Goal: Transaction & Acquisition: Purchase product/service

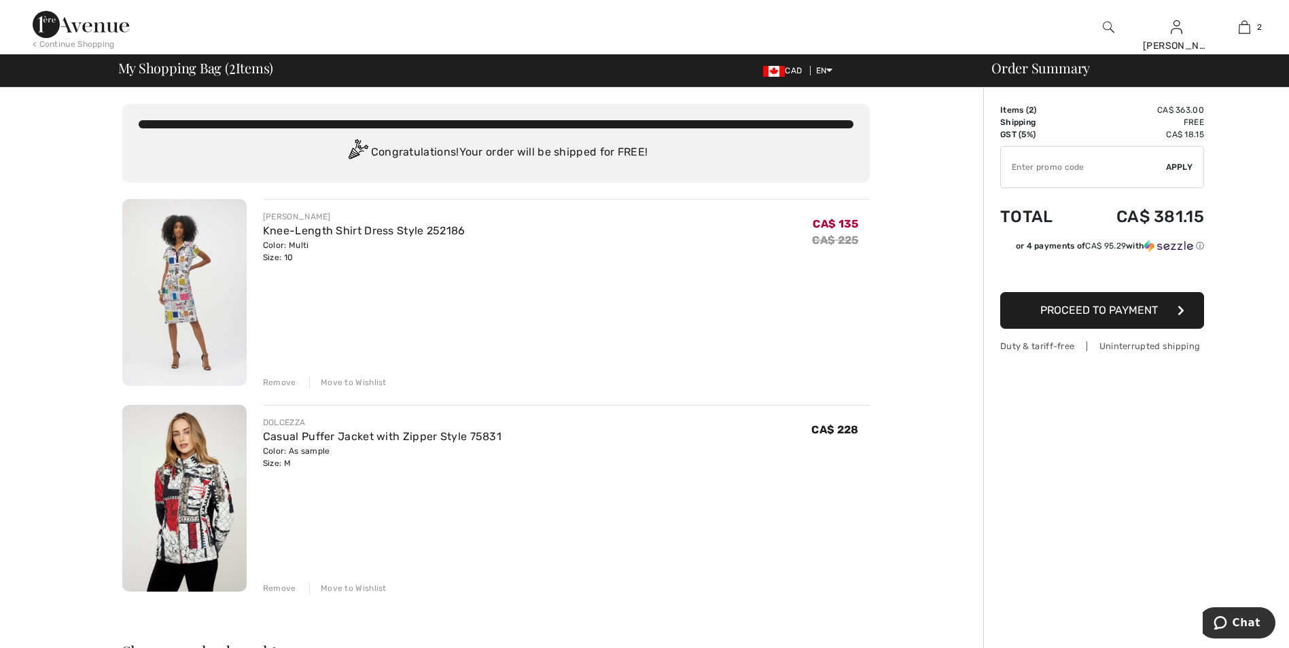
click at [1124, 317] on button "Proceed to Payment" at bounding box center [1103, 310] width 204 height 37
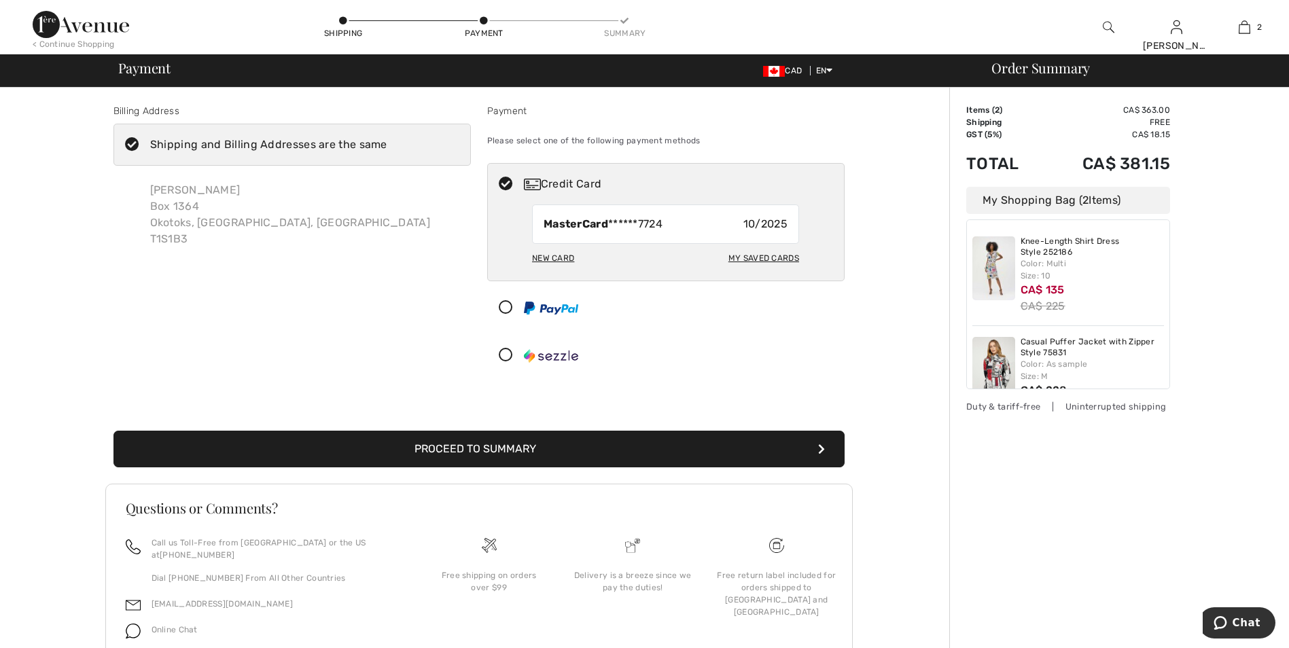
click at [570, 262] on div "New Card" at bounding box center [553, 258] width 42 height 23
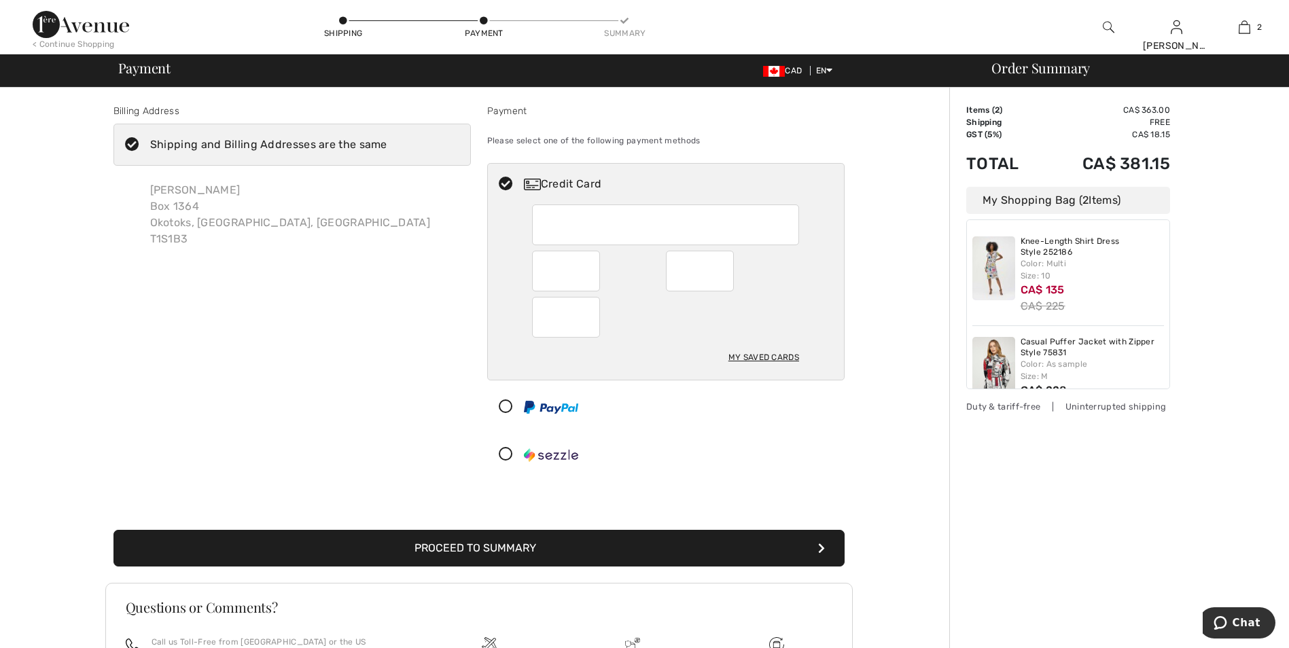
click at [780, 351] on div "My Saved Cards" at bounding box center [764, 357] width 71 height 23
radio input "true"
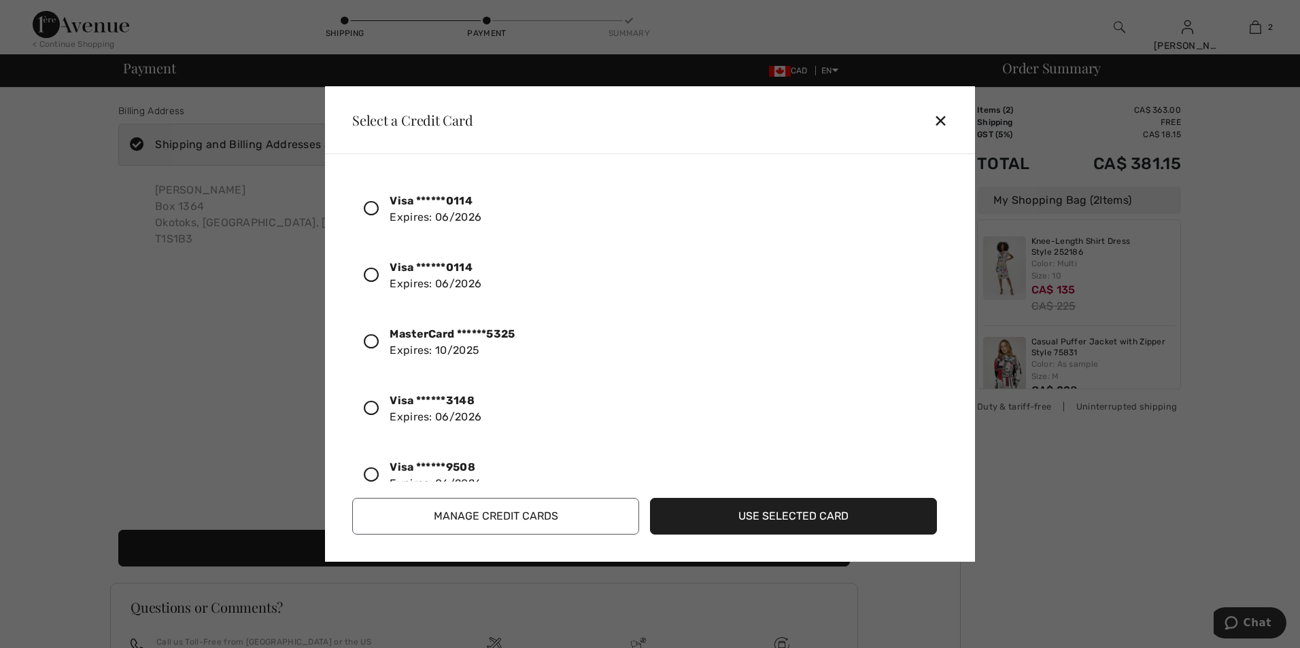
scroll to position [305, 0]
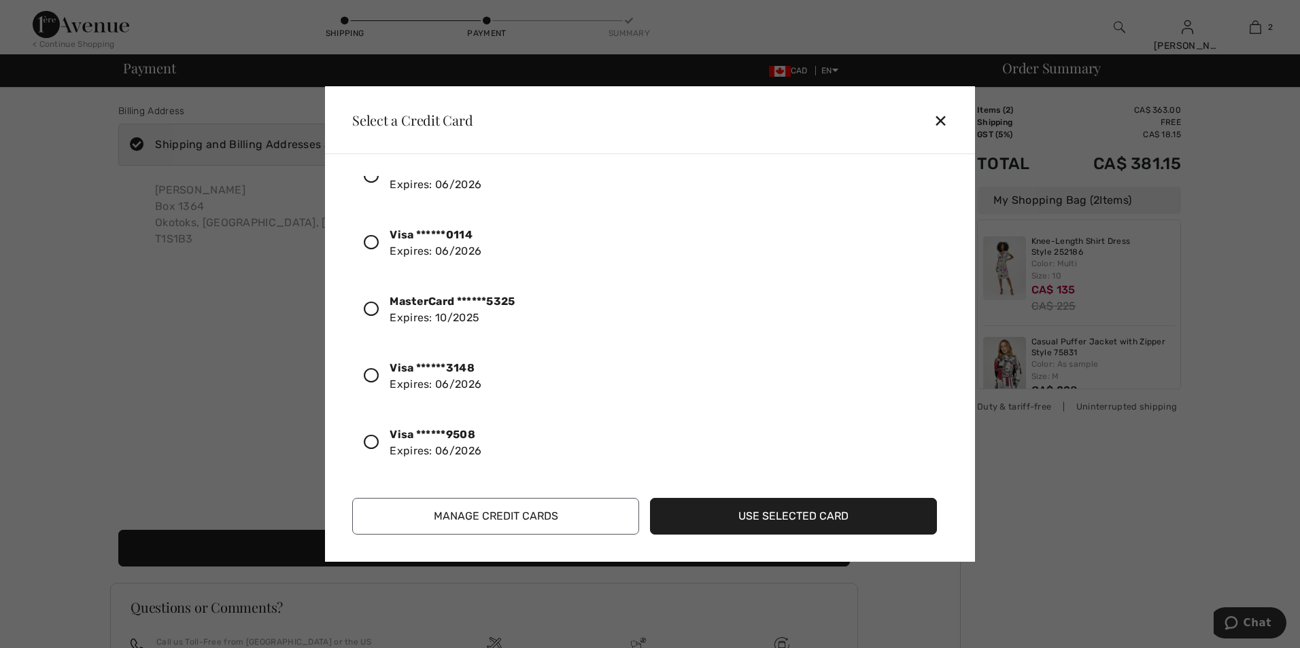
click at [506, 453] on div "Visa ******9508 Expires: [CREDIT_CARD_DATA]" at bounding box center [644, 443] width 585 height 56
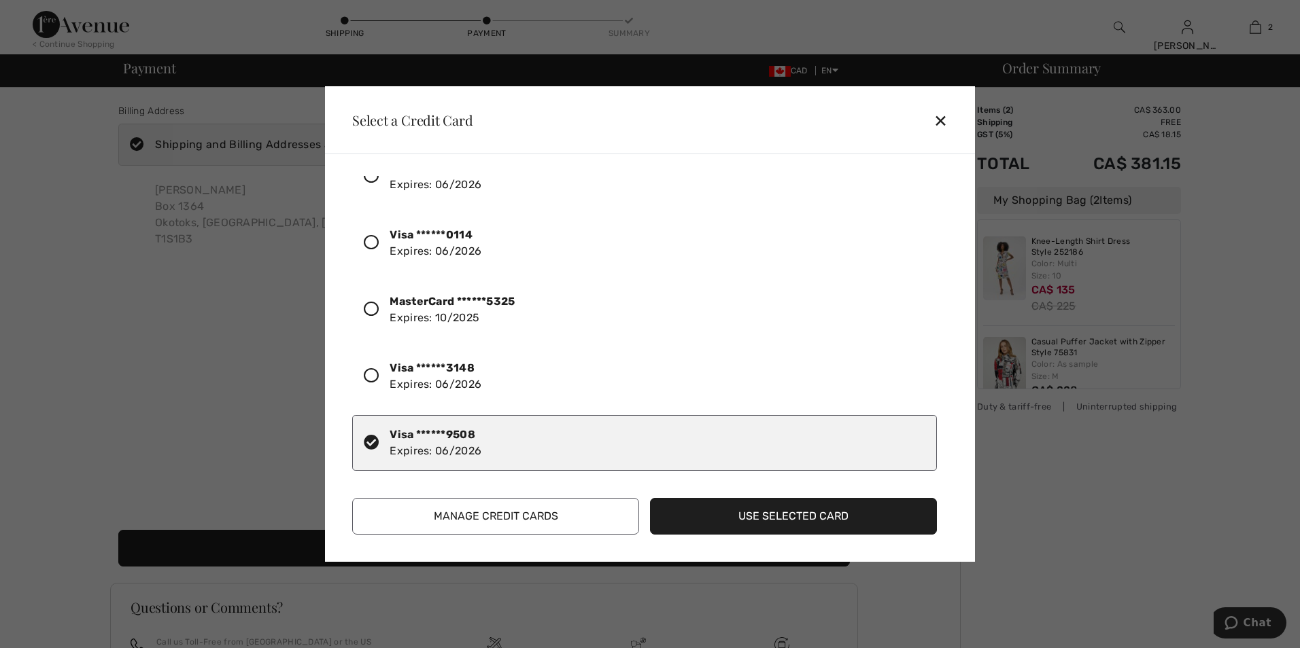
click at [802, 513] on button "Use Selected Card" at bounding box center [793, 516] width 287 height 37
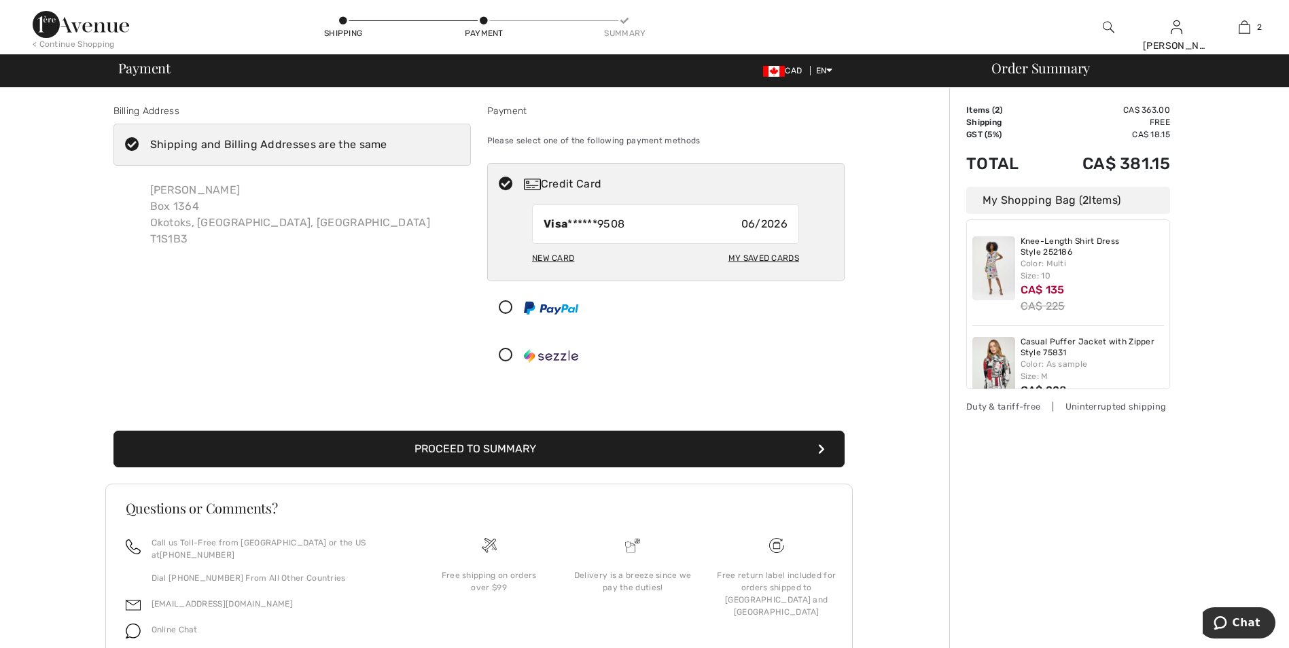
click at [137, 144] on icon at bounding box center [132, 145] width 36 height 14
click at [387, 144] on input "Shipping and Billing Addresses are the same" at bounding box center [391, 144] width 9 height 41
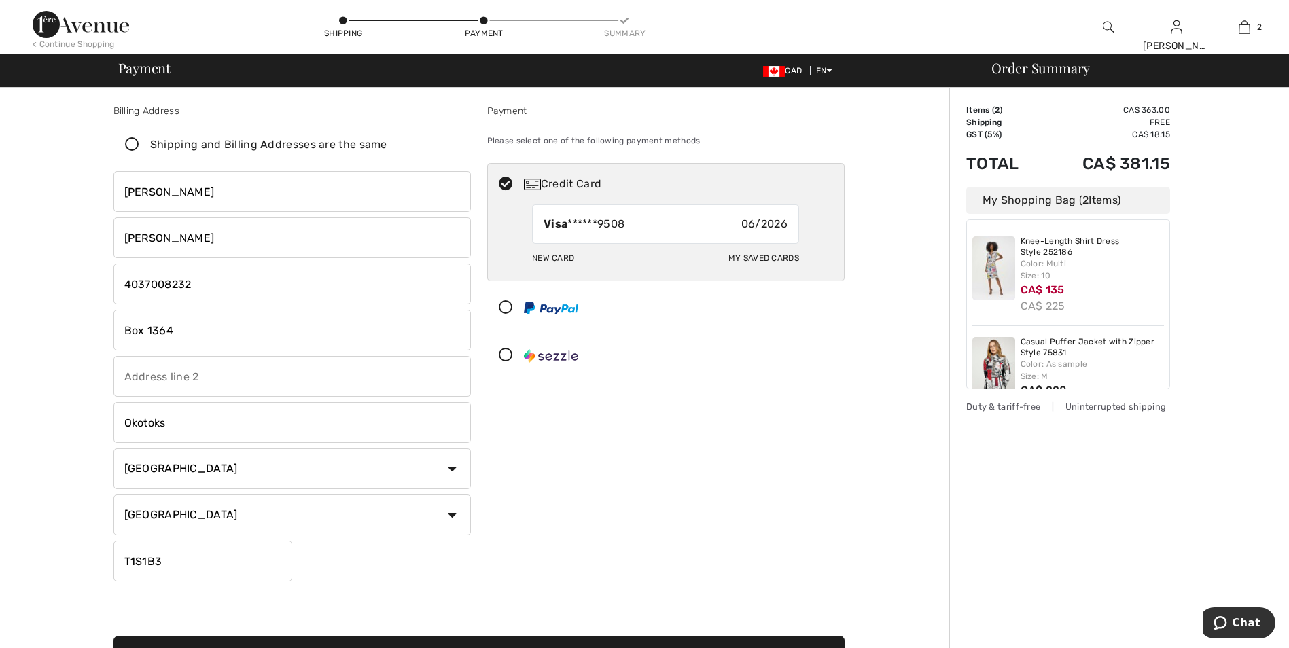
click at [135, 144] on icon at bounding box center [132, 145] width 36 height 14
click at [387, 144] on input "Shipping and Billing Addresses are the same" at bounding box center [391, 144] width 9 height 41
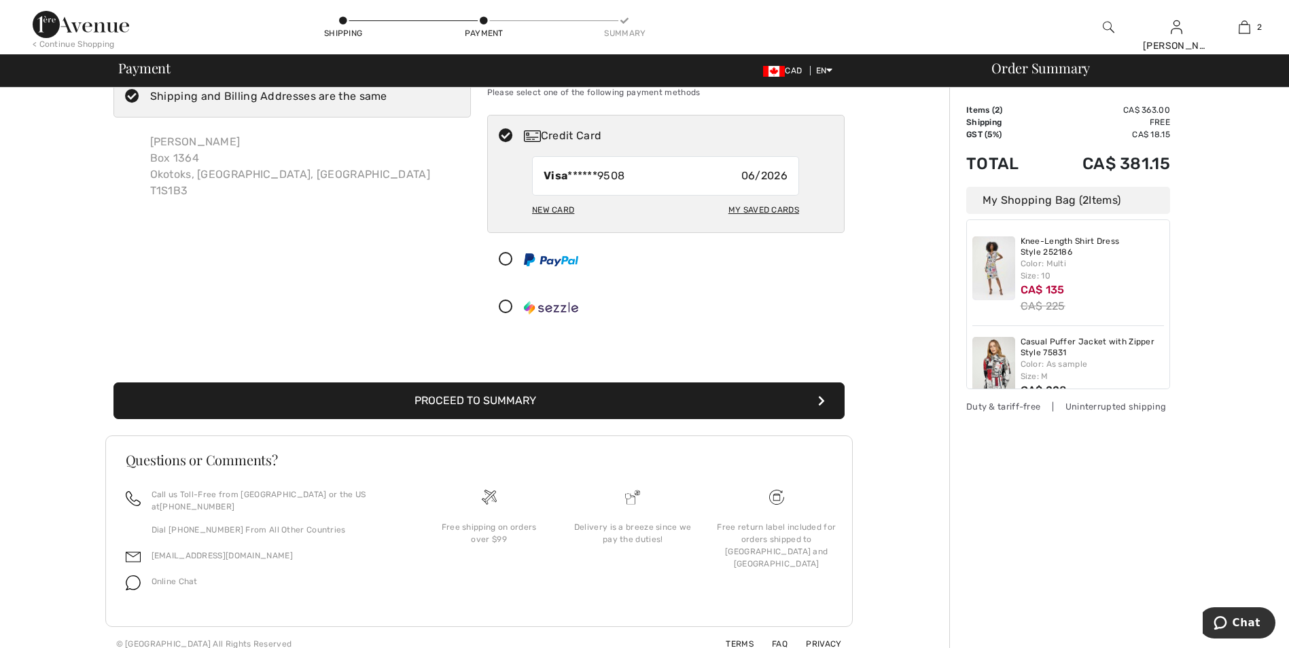
scroll to position [49, 0]
checkbox input "true"
click at [479, 394] on button "Proceed to Summary" at bounding box center [479, 400] width 731 height 37
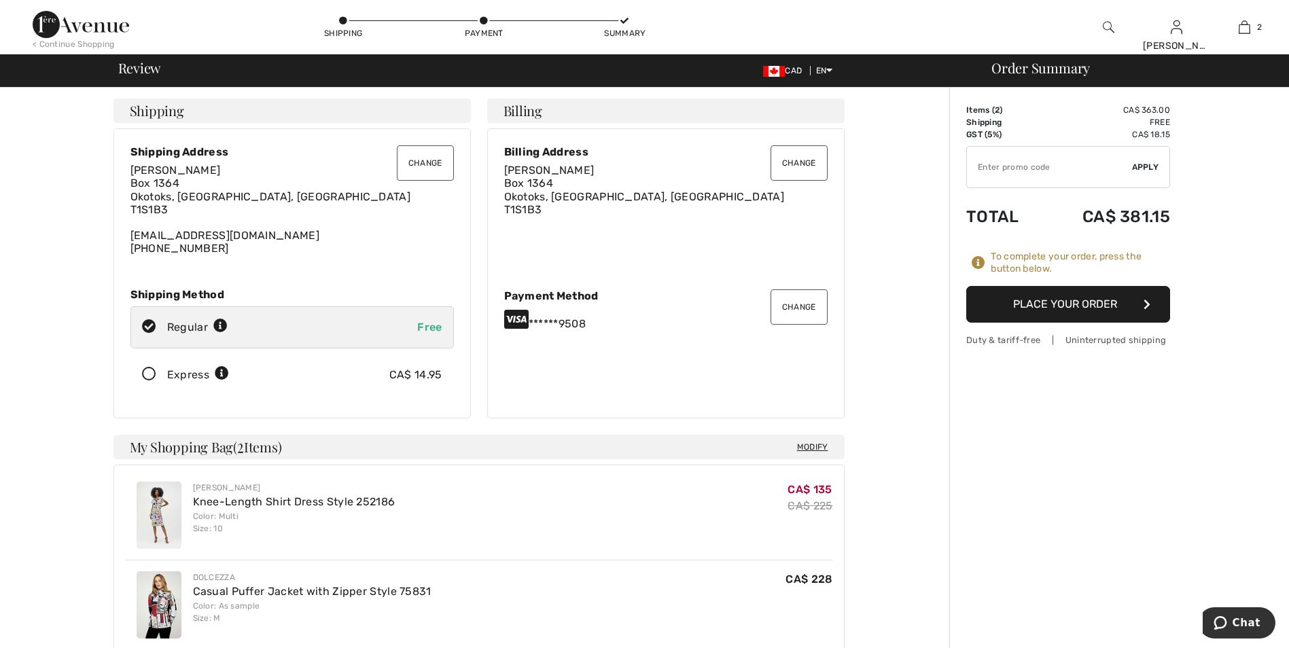
click at [418, 165] on button "Change" at bounding box center [425, 162] width 57 height 35
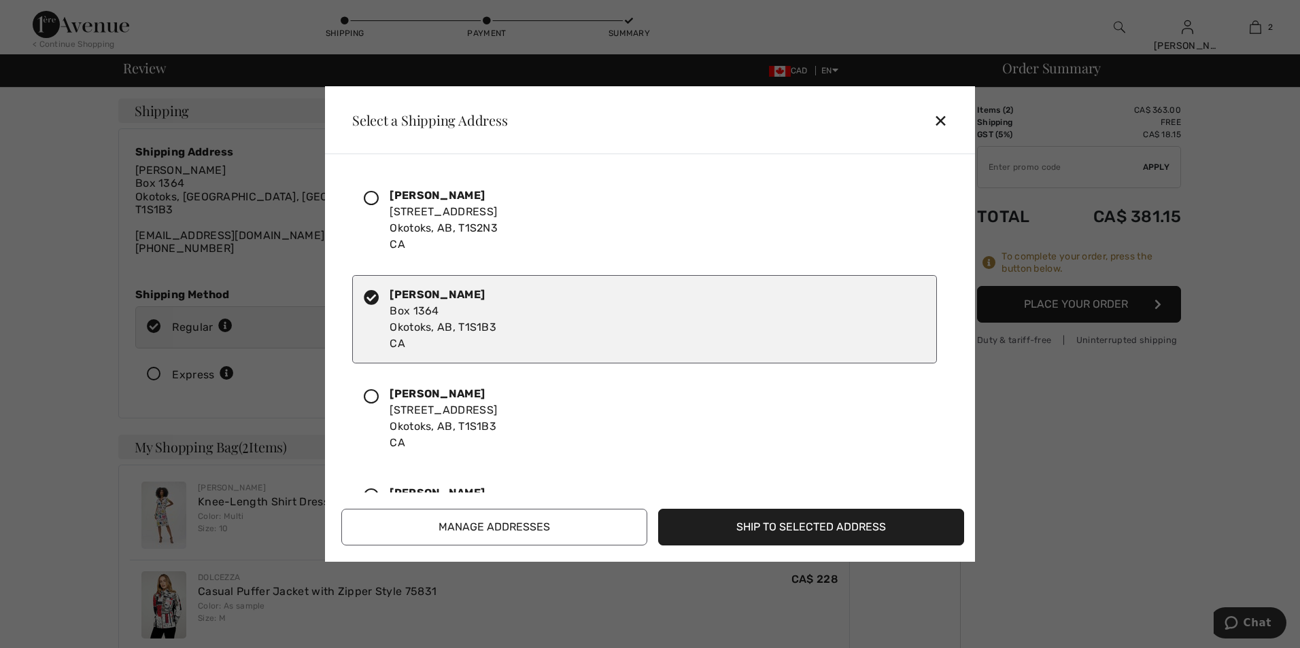
click at [418, 202] on div "[PERSON_NAME] [STREET_ADDRESS]" at bounding box center [443, 220] width 108 height 65
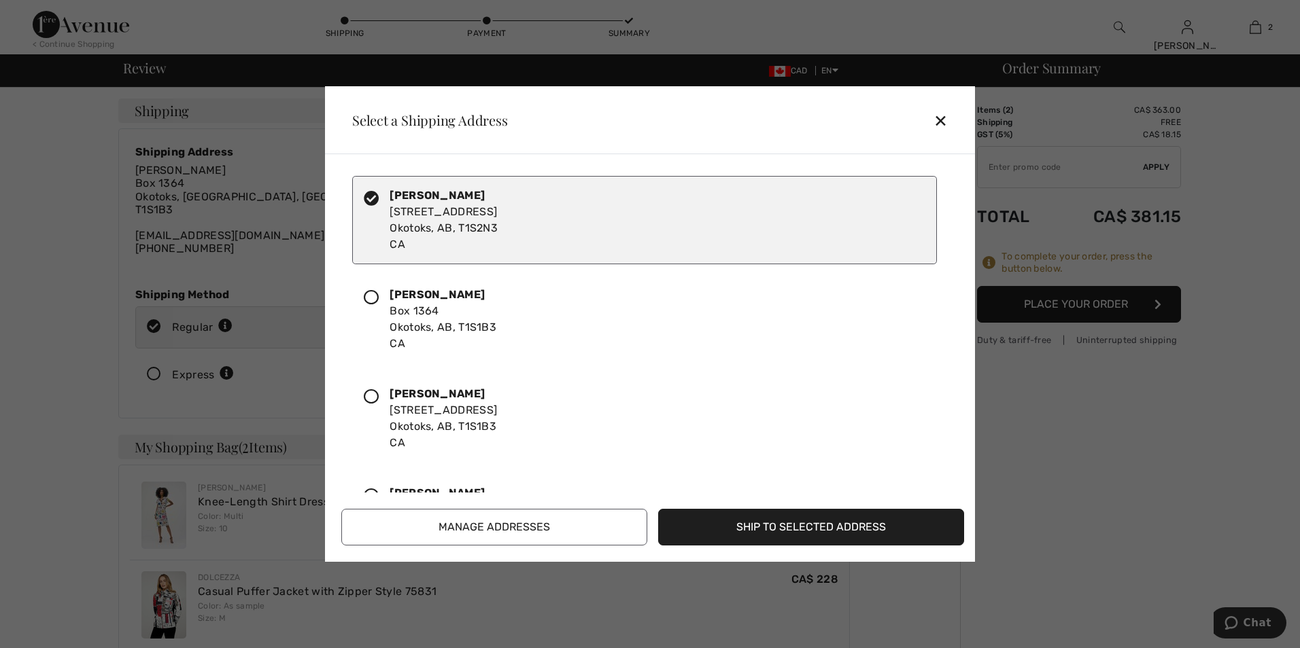
click at [814, 519] on button "Ship to Selected Address" at bounding box center [811, 527] width 306 height 37
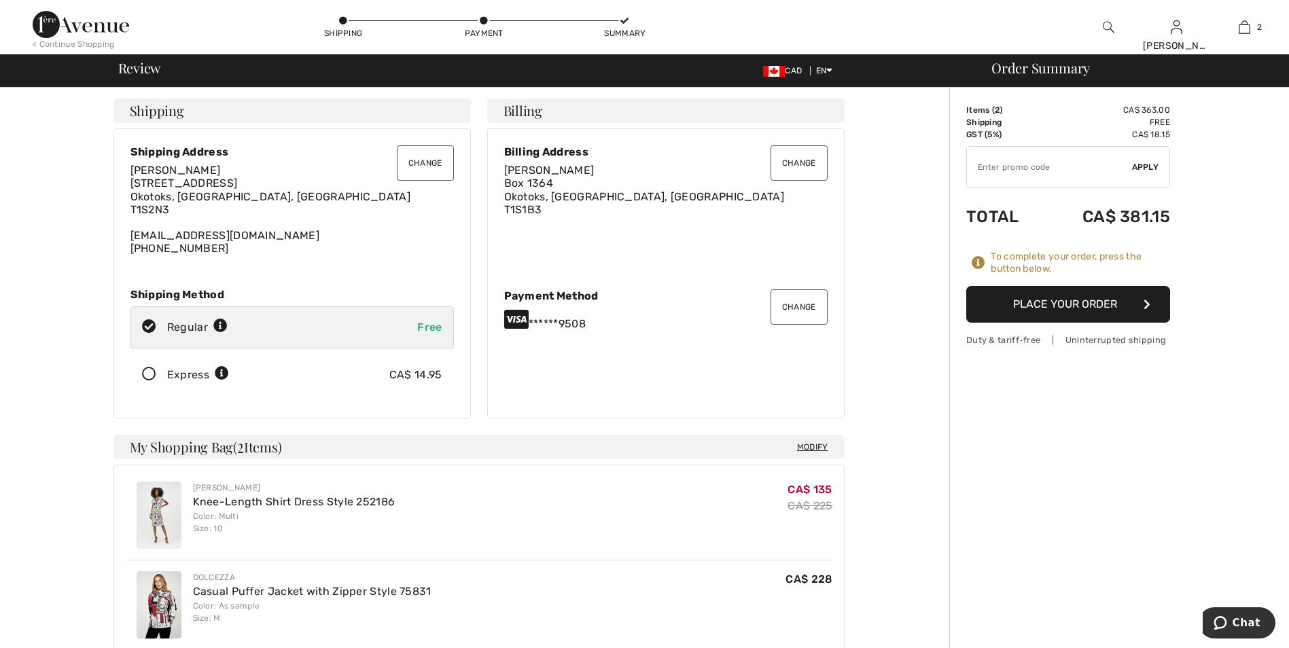
click at [1100, 307] on button "Place Your Order" at bounding box center [1069, 304] width 204 height 37
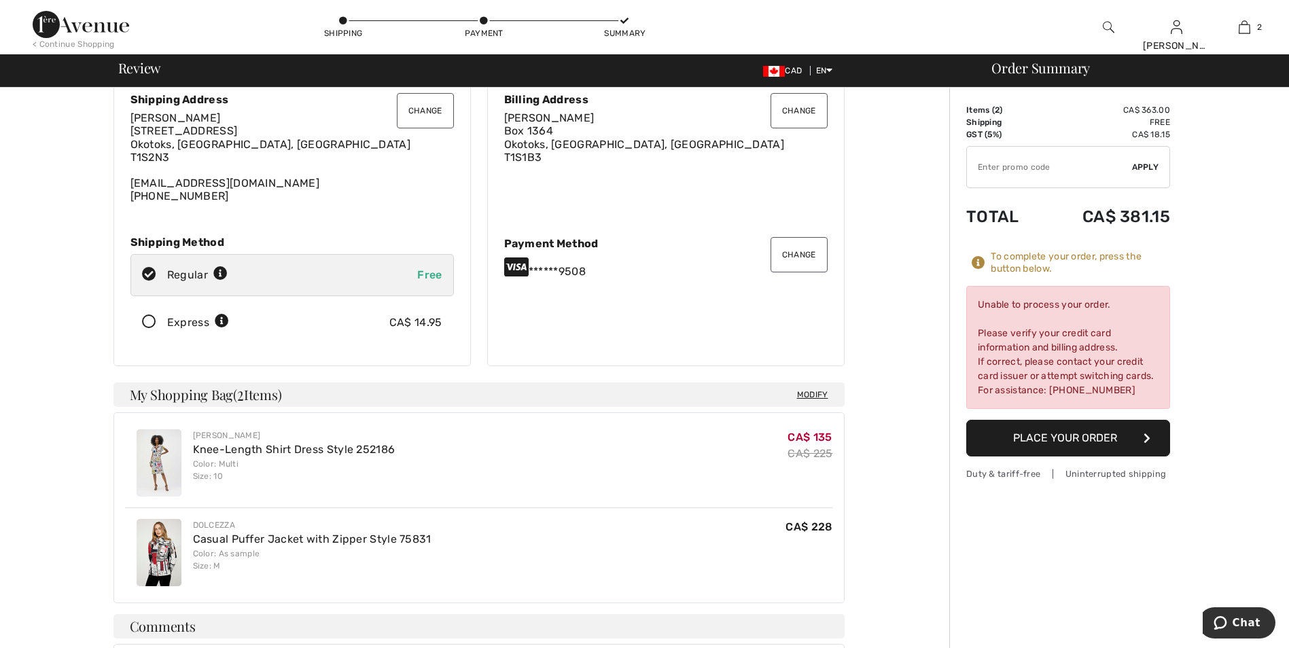
scroll to position [136, 0]
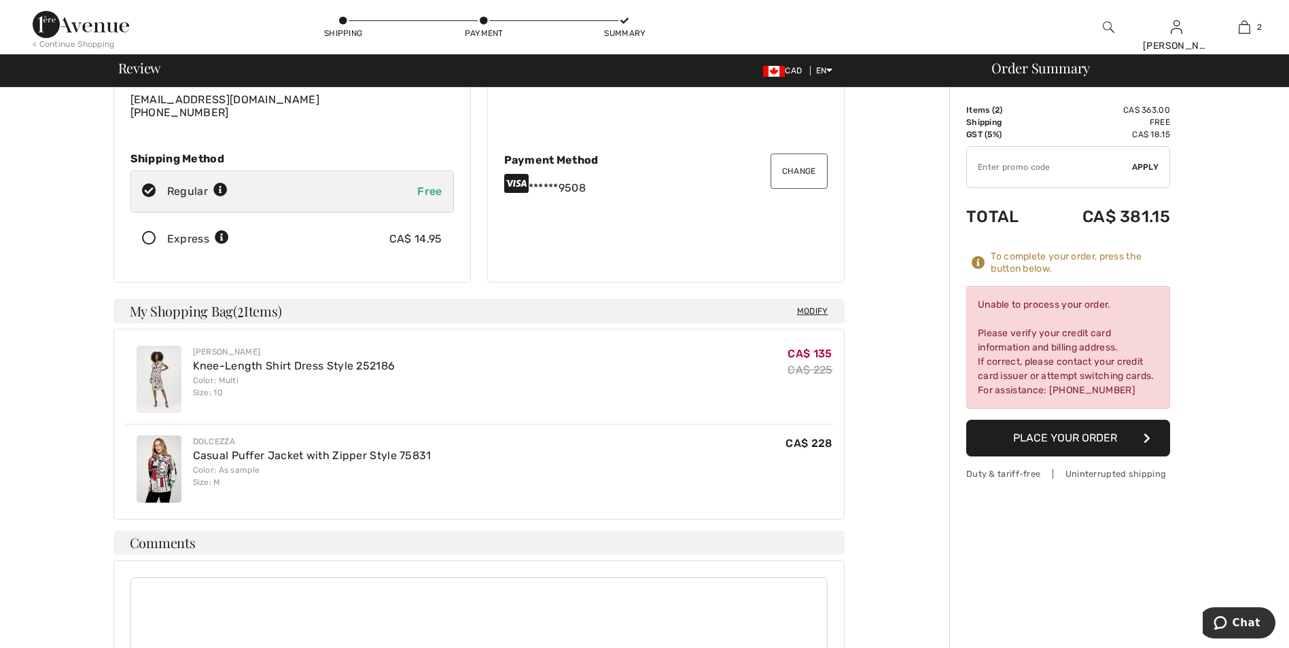
click at [806, 302] on h4 "Modify My Shopping Bag ( 2 Items)" at bounding box center [479, 311] width 731 height 24
click at [808, 307] on span "Modify" at bounding box center [812, 312] width 31 height 14
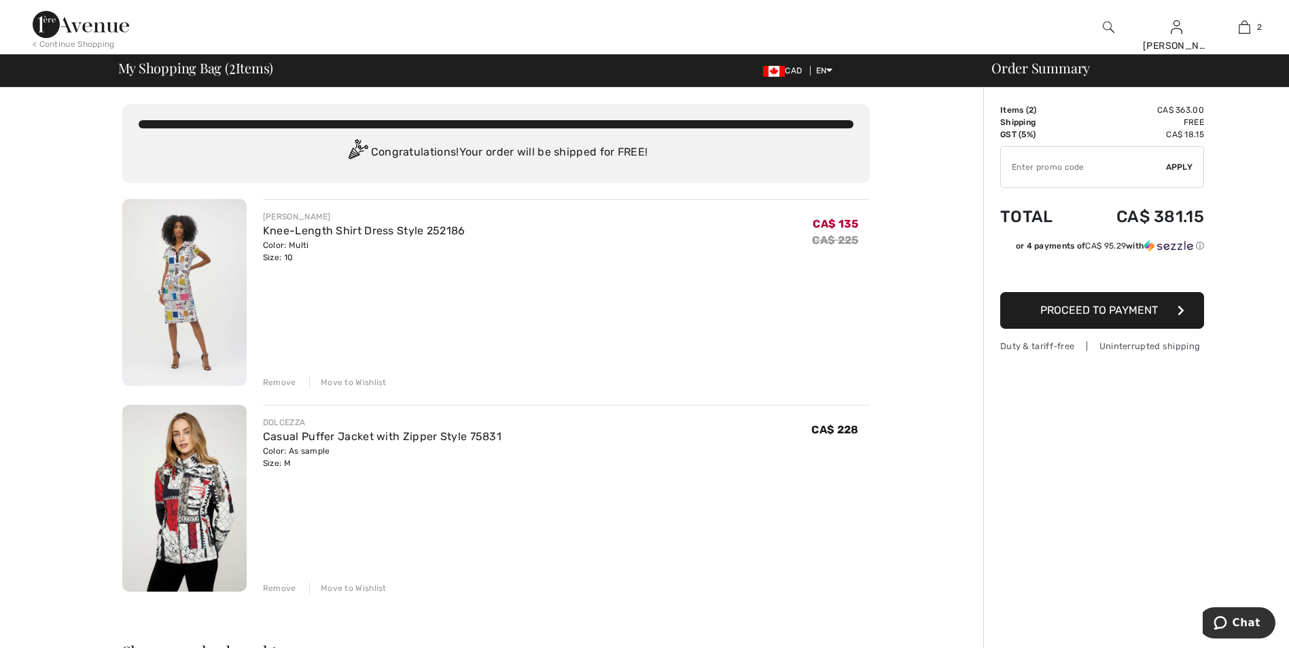
click at [281, 378] on div "Remove" at bounding box center [279, 383] width 33 height 12
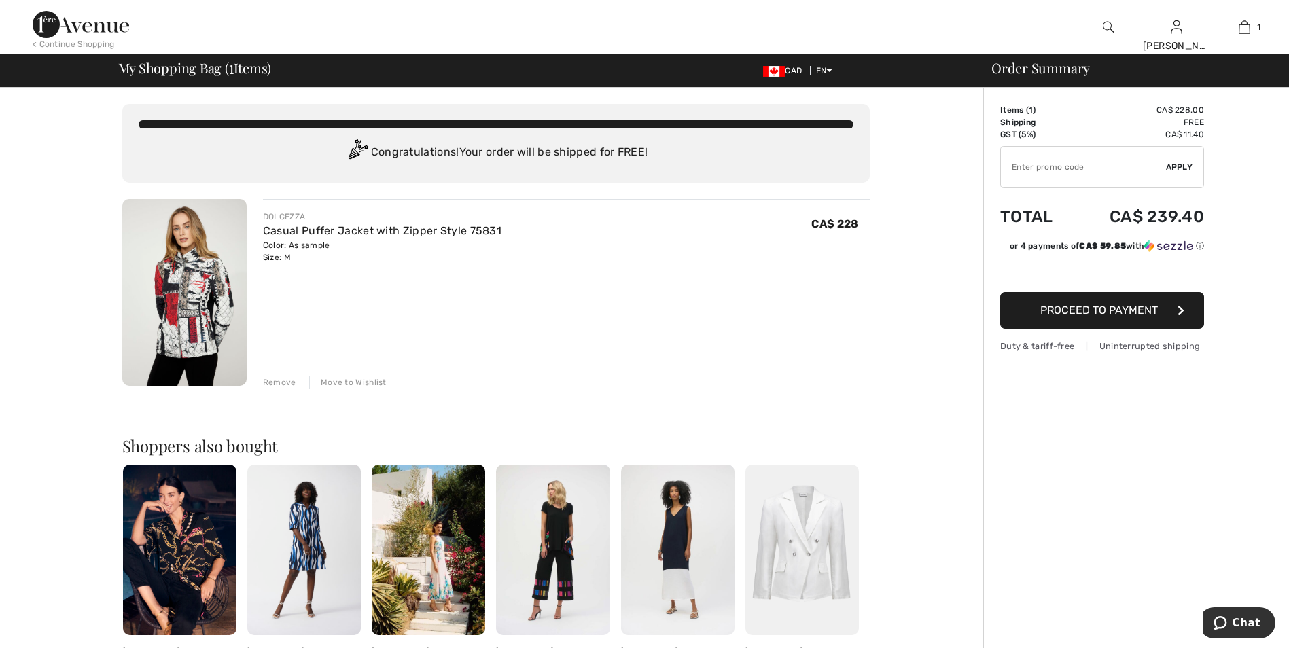
click at [279, 382] on div "Remove" at bounding box center [279, 383] width 33 height 12
